Goal: Use online tool/utility

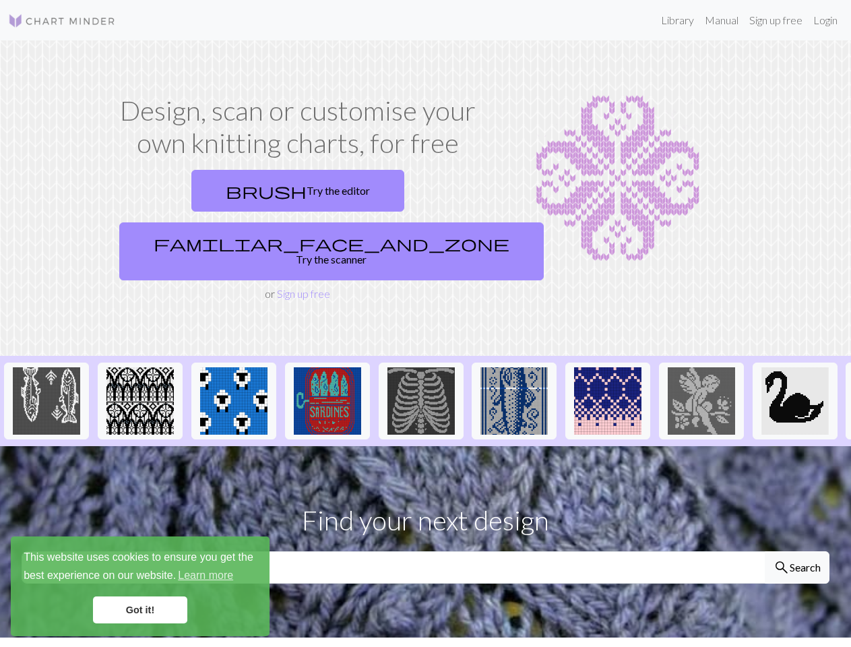
click at [140, 586] on div "This website uses cookies to ensure you get the best experience on our website.…" at bounding box center [140, 586] width 259 height 100
click at [46, 367] on img at bounding box center [46, 400] width 67 height 67
click at [140, 367] on img at bounding box center [139, 400] width 67 height 67
click at [234, 367] on img at bounding box center [233, 400] width 67 height 67
click at [327, 367] on img at bounding box center [327, 400] width 67 height 67
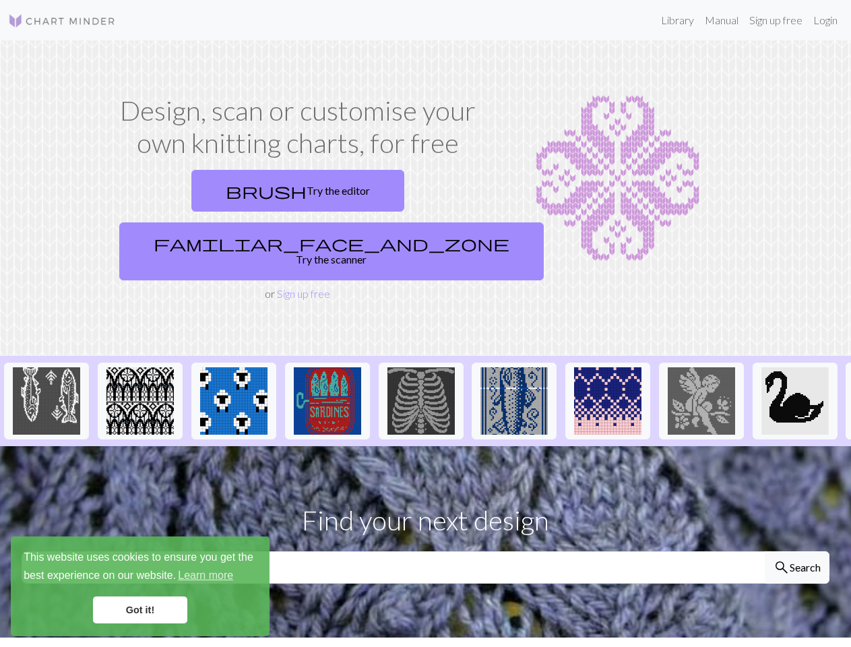
click at [421, 367] on img at bounding box center [420, 400] width 67 height 67
click at [514, 367] on img at bounding box center [513, 400] width 67 height 67
click at [608, 367] on img at bounding box center [607, 400] width 67 height 67
click at [701, 367] on img at bounding box center [701, 400] width 67 height 67
click at [795, 367] on img at bounding box center [794, 400] width 67 height 67
